Goal: Transaction & Acquisition: Purchase product/service

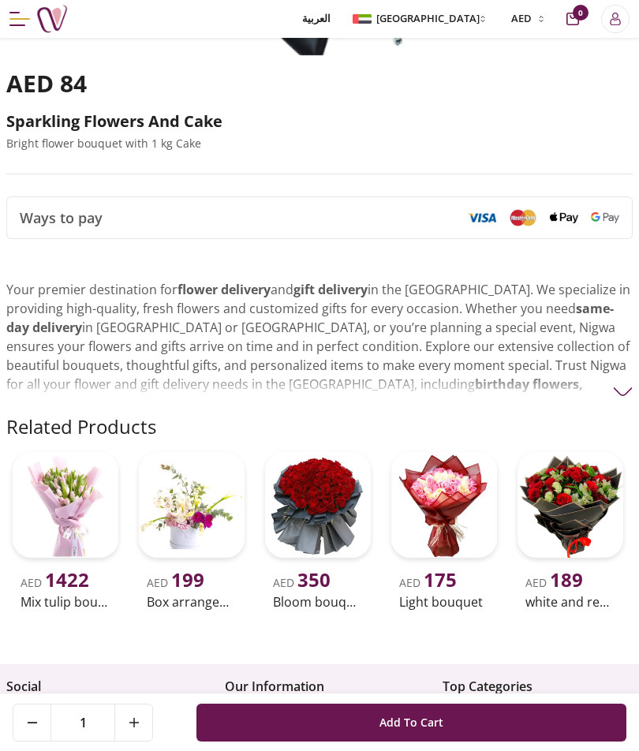
scroll to position [680, 0]
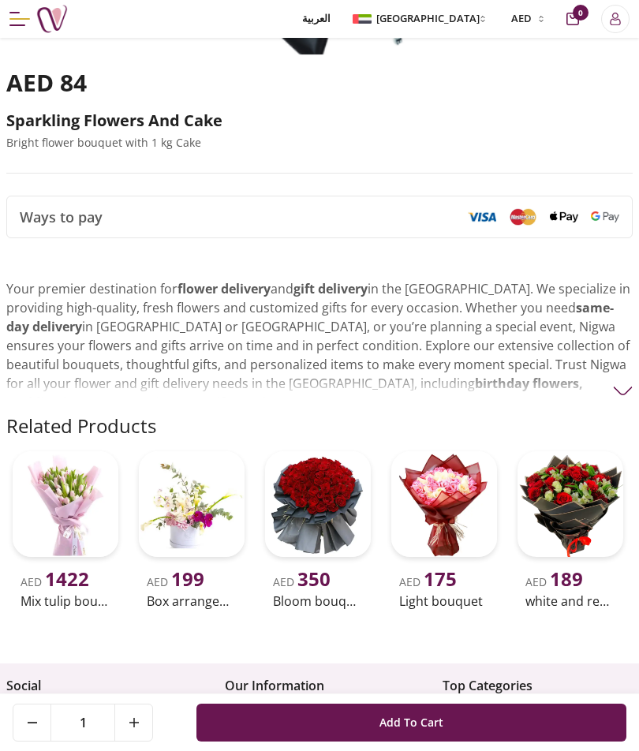
click at [620, 381] on img at bounding box center [623, 391] width 20 height 20
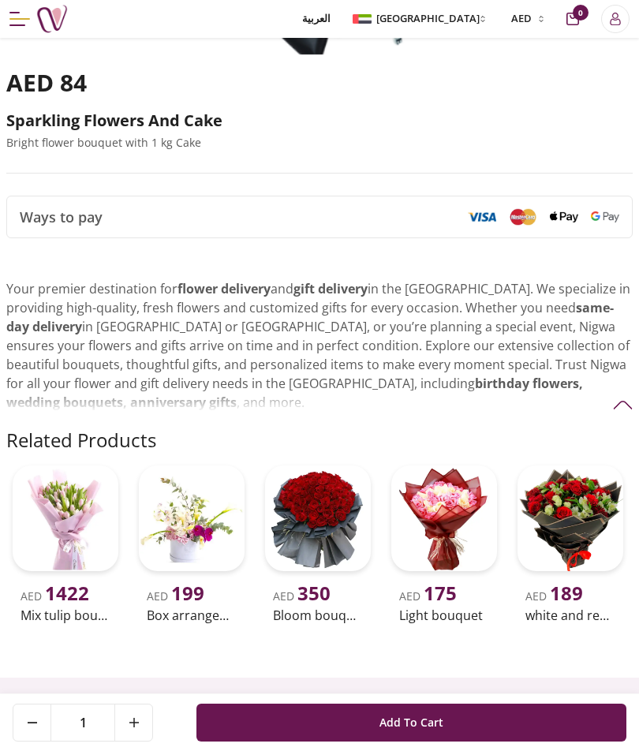
click at [626, 395] on img at bounding box center [623, 405] width 20 height 20
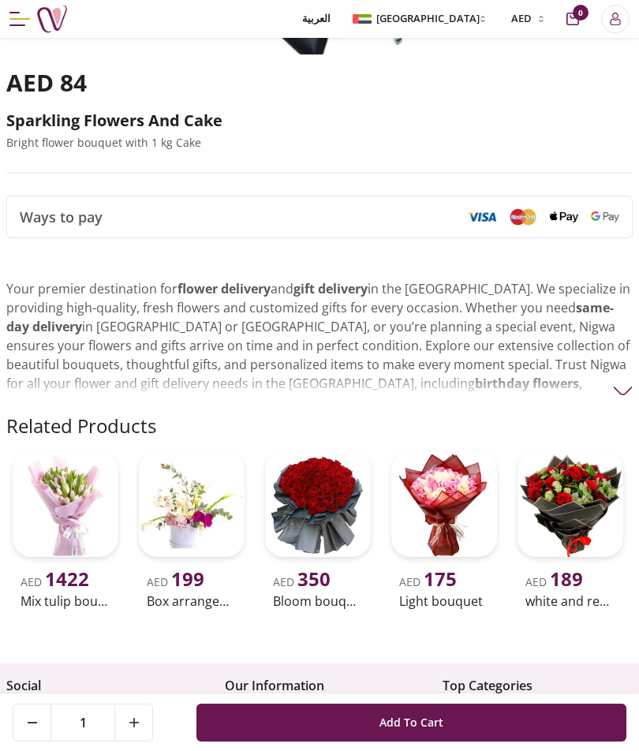
click at [618, 391] on img at bounding box center [623, 391] width 20 height 20
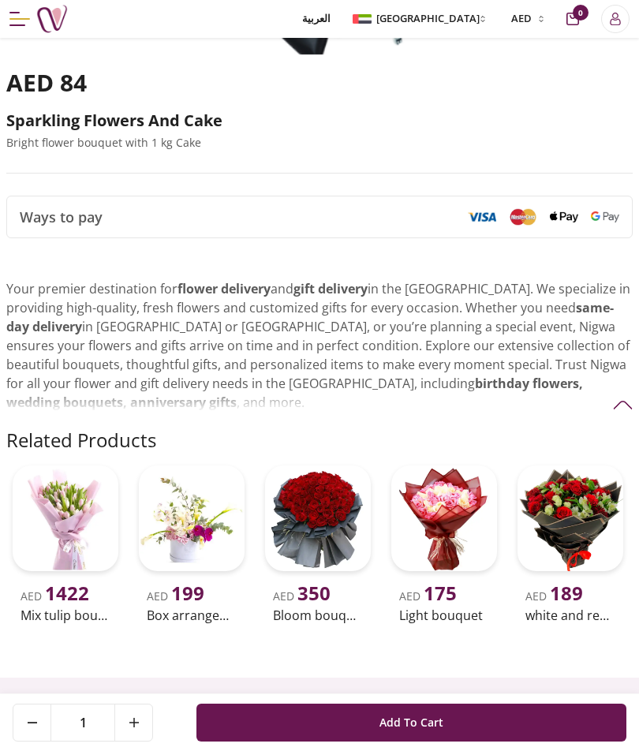
click at [614, 395] on img at bounding box center [623, 405] width 20 height 20
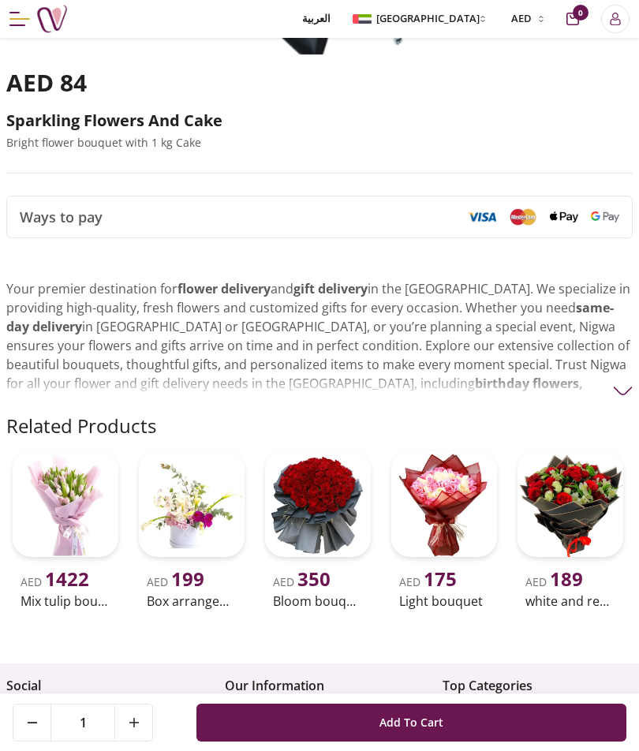
click at [623, 388] on img at bounding box center [623, 391] width 20 height 20
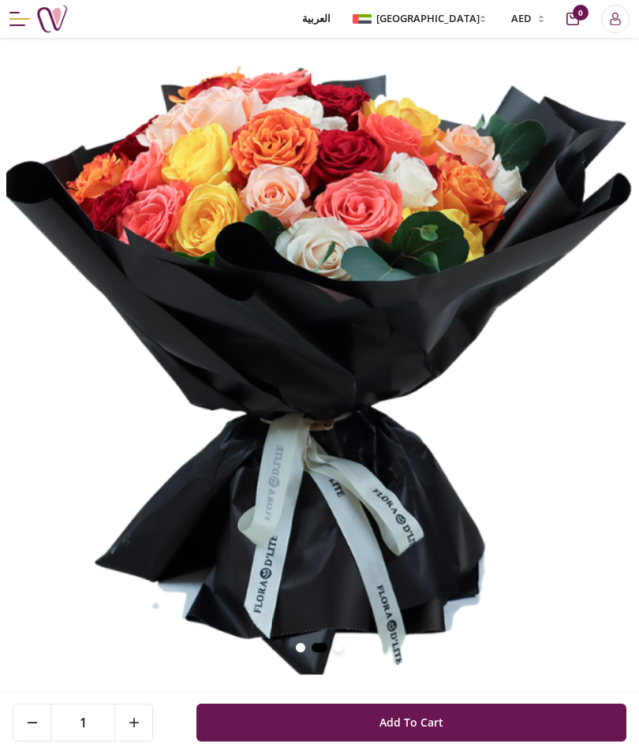
scroll to position [0, 0]
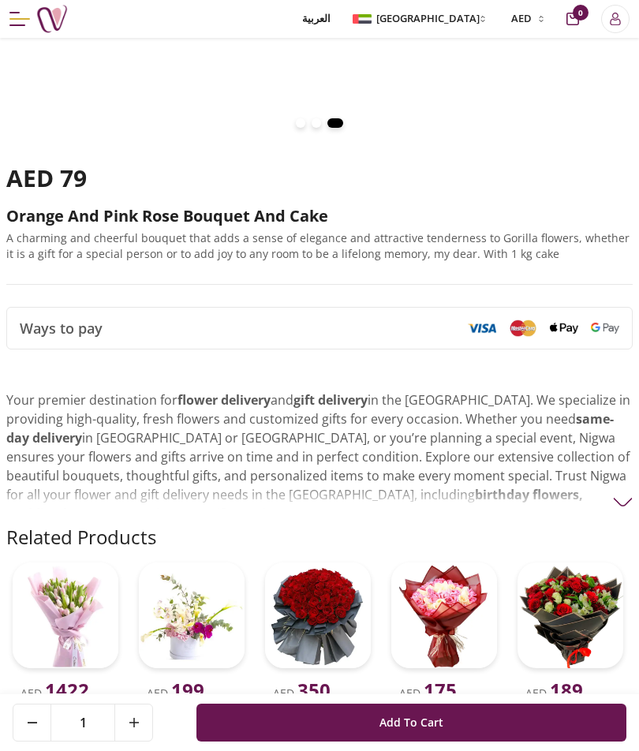
scroll to position [866, 0]
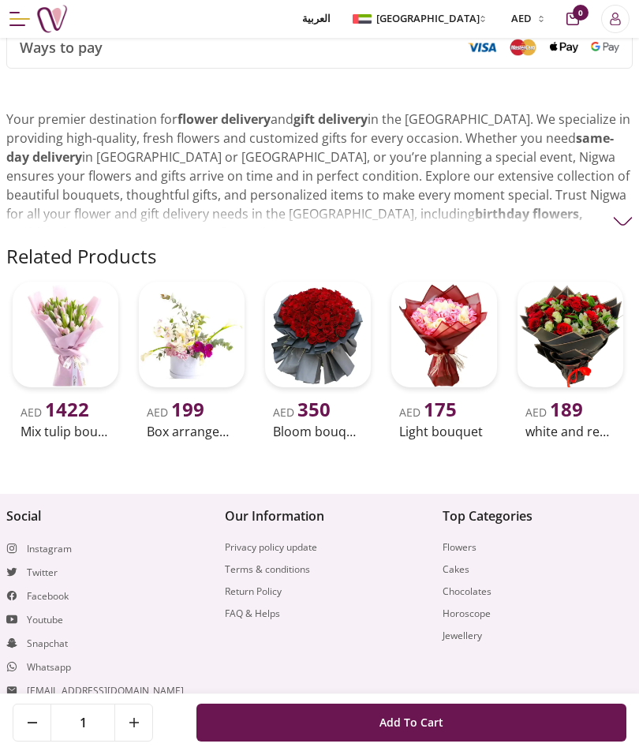
click at [11, 18] on span "Menu" at bounding box center [19, 19] width 21 height 2
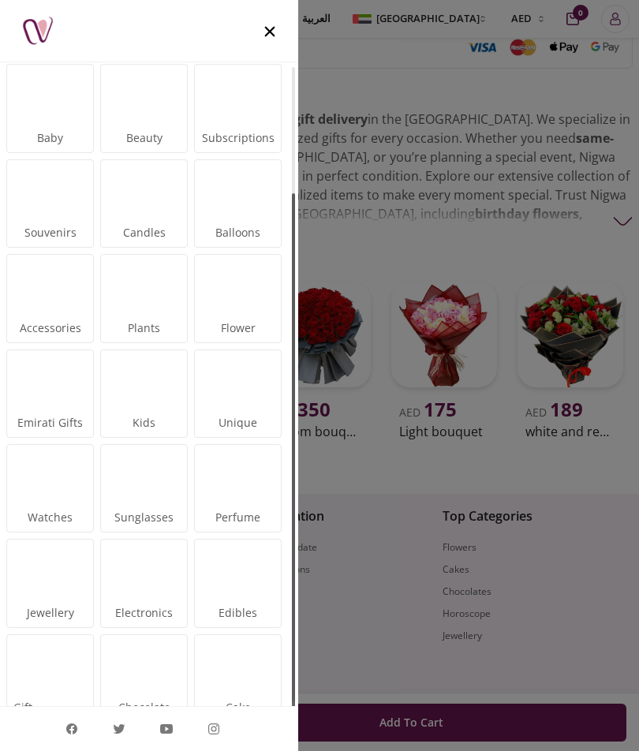
scroll to position [156, 0]
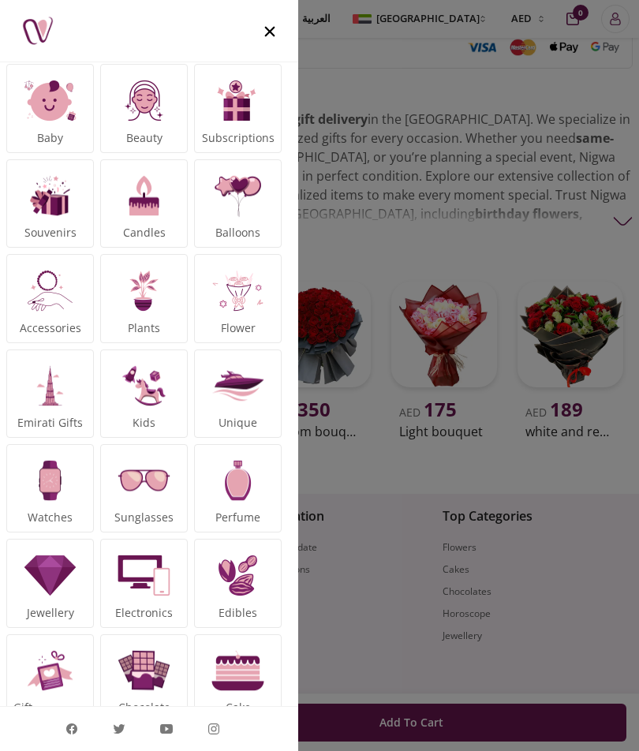
click at [248, 295] on img at bounding box center [237, 290] width 58 height 58
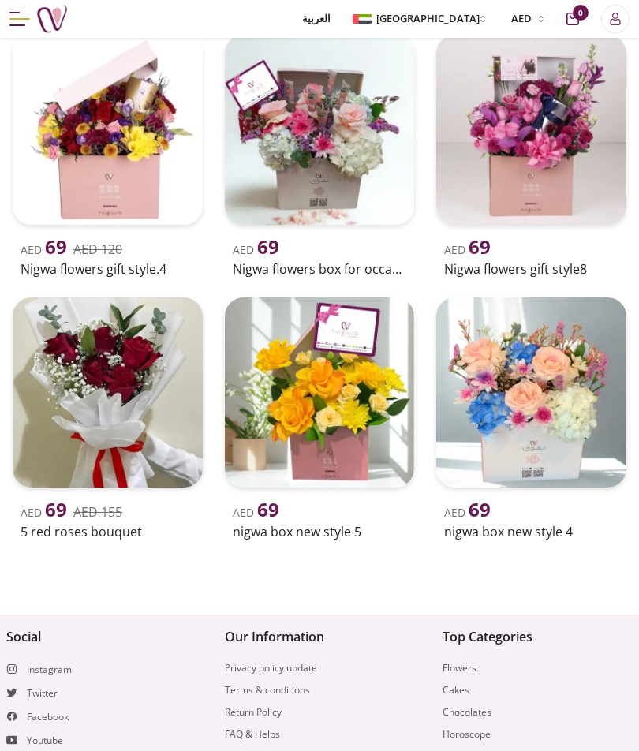
scroll to position [942, 0]
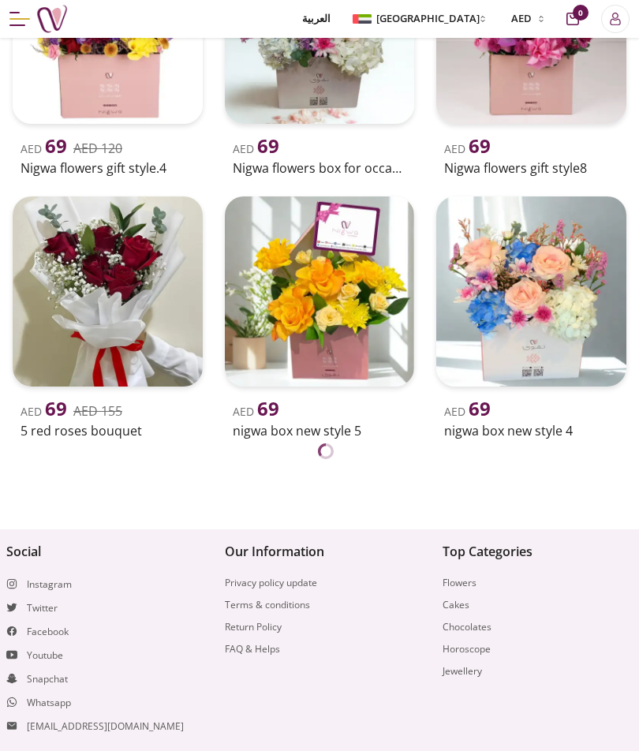
click at [18, 32] on button "Menu" at bounding box center [19, 19] width 21 height 38
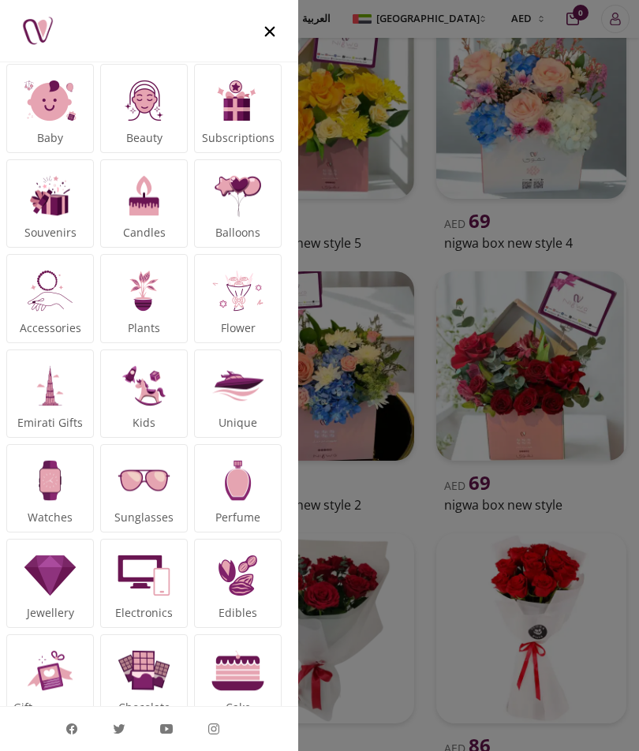
scroll to position [1415, 0]
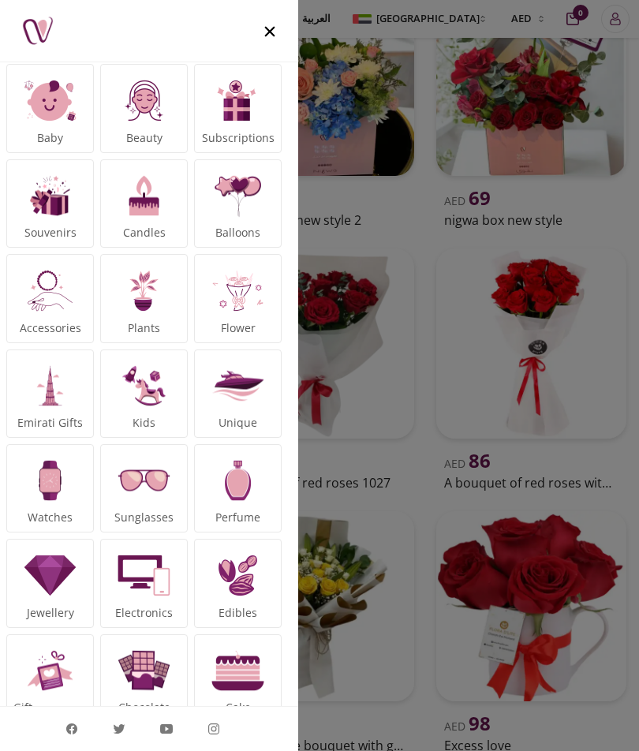
click at [510, 231] on div at bounding box center [319, 375] width 639 height 751
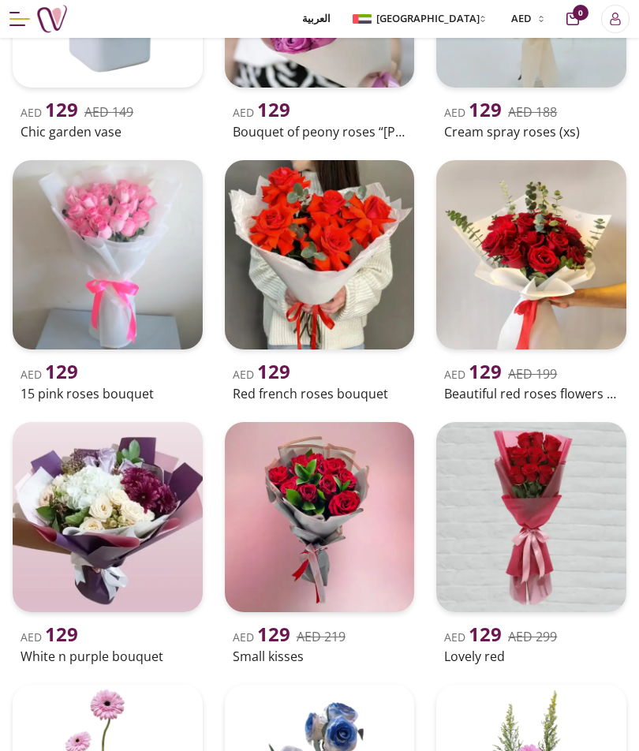
scroll to position [3674, 0]
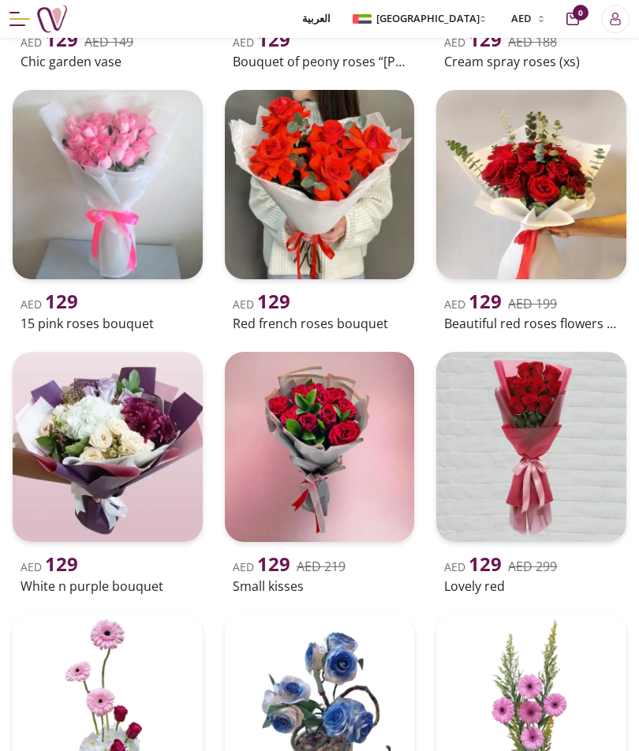
click at [24, 24] on span "Menu" at bounding box center [17, 25] width 16 height 2
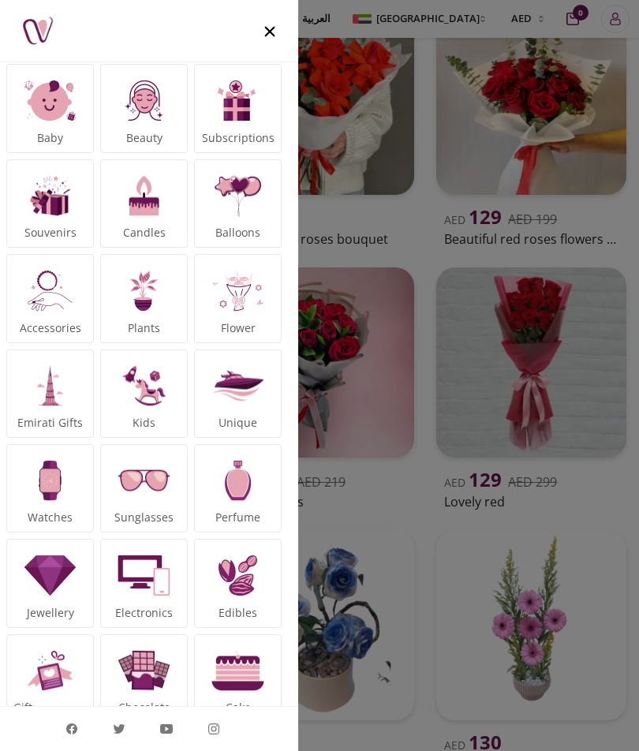
scroll to position [3760, 0]
click at [26, 685] on img at bounding box center [50, 671] width 58 height 58
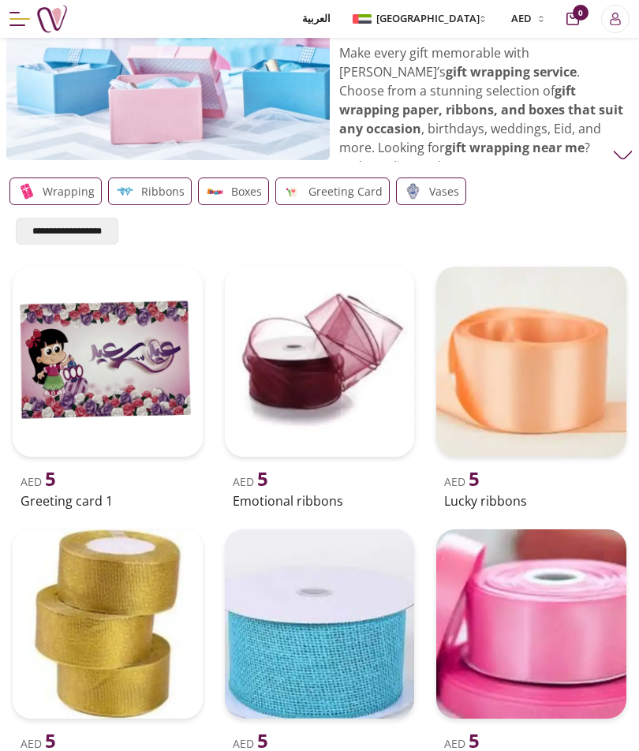
scroll to position [82, 0]
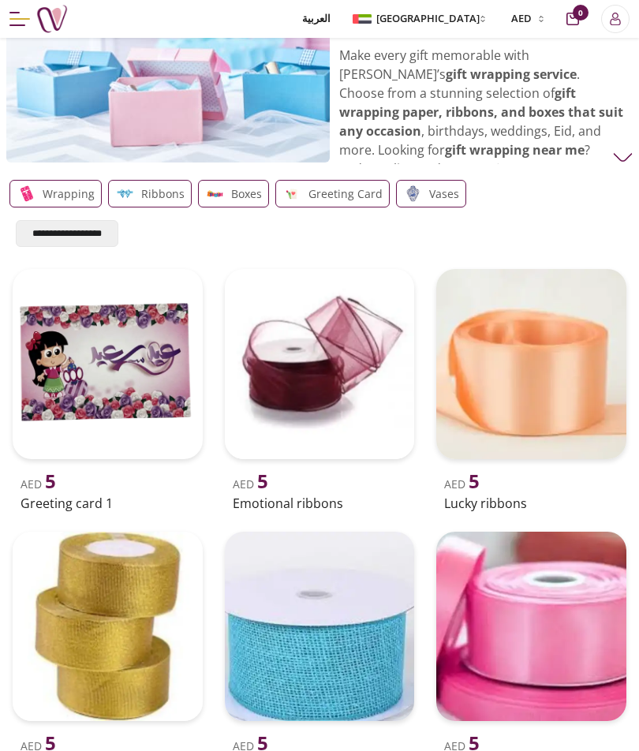
click at [11, 13] on span "Menu" at bounding box center [14, 13] width 10 height 2
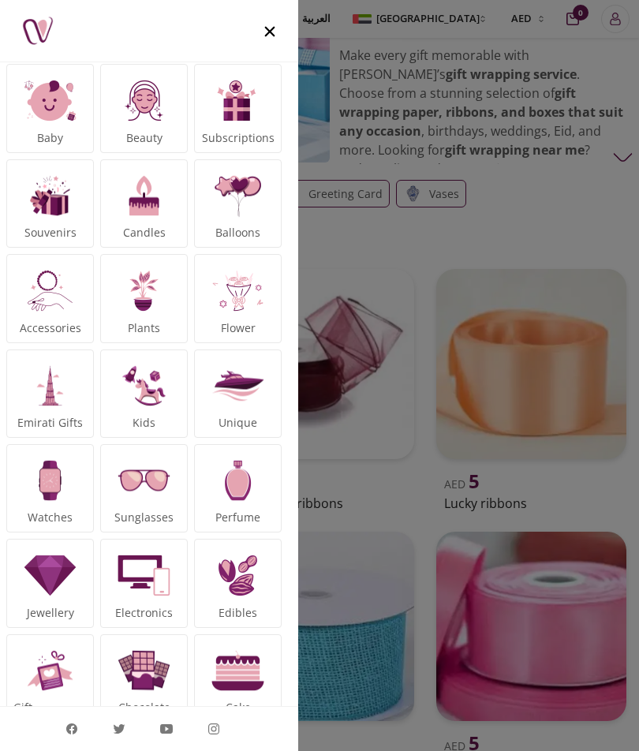
scroll to position [122, 0]
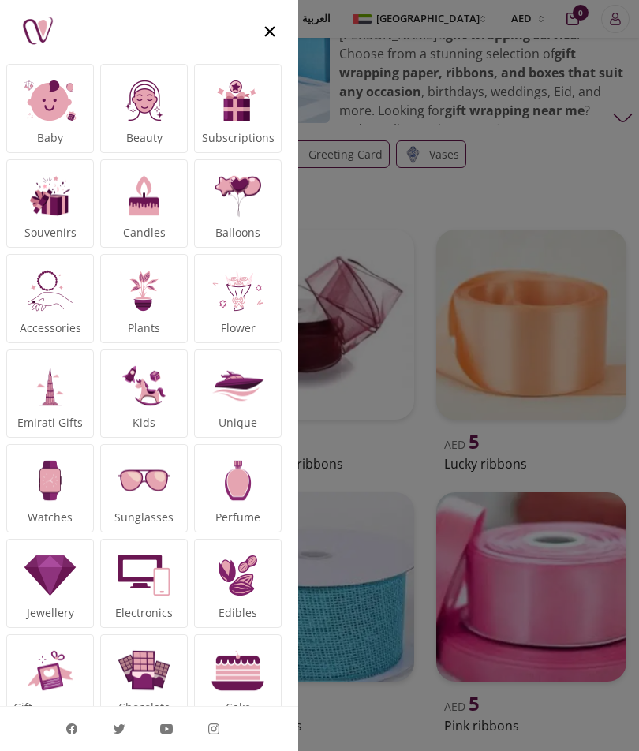
click at [219, 410] on img at bounding box center [237, 386] width 58 height 58
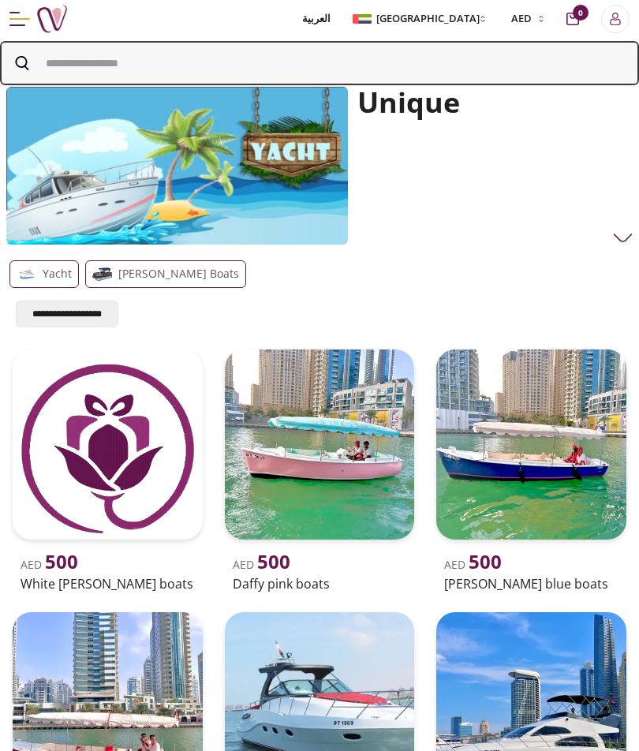
click at [78, 59] on input "Search" at bounding box center [319, 63] width 639 height 44
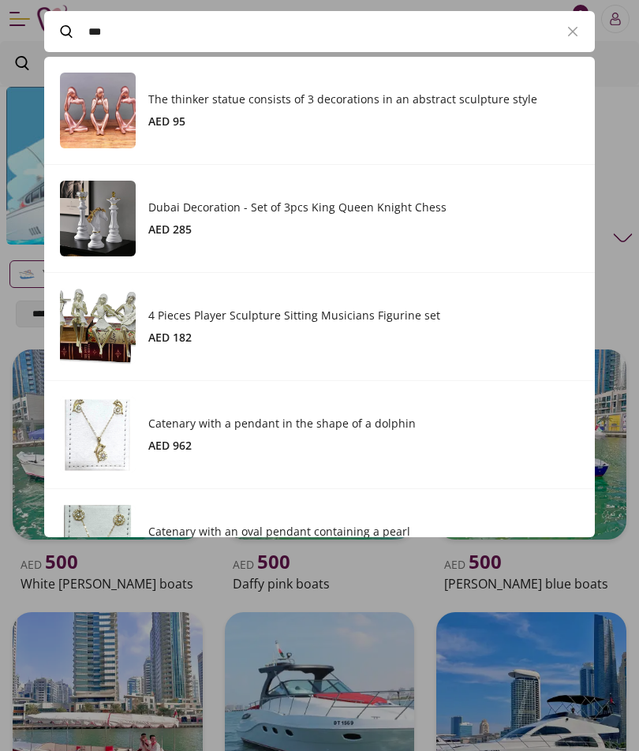
scroll to position [516, 551]
type input "*"
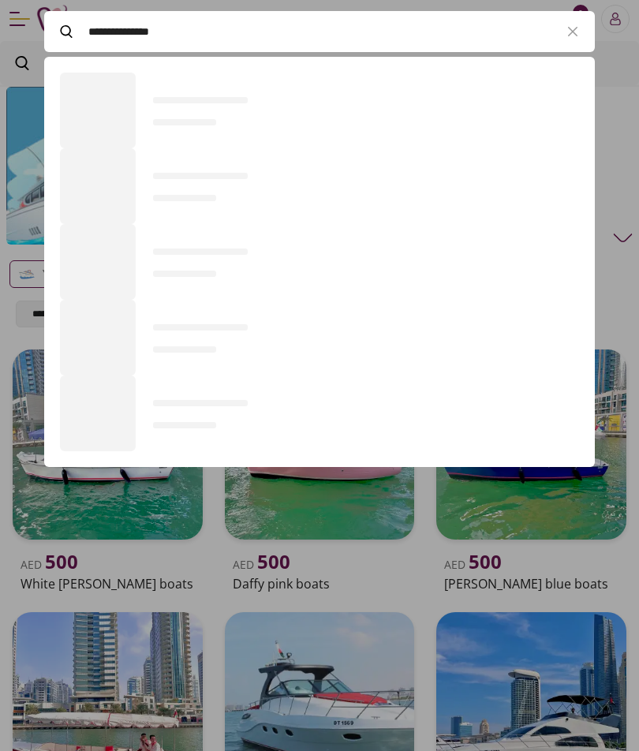
scroll to position [215, 551]
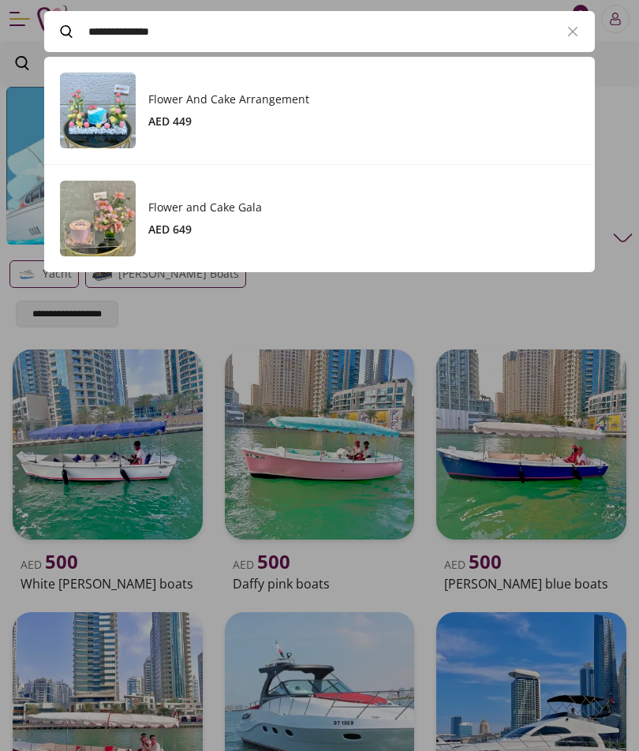
type input "**********"
click at [486, 39] on input "**********" at bounding box center [319, 32] width 462 height 38
click at [419, 34] on input "**********" at bounding box center [319, 32] width 462 height 38
